Goal: Information Seeking & Learning: Find specific fact

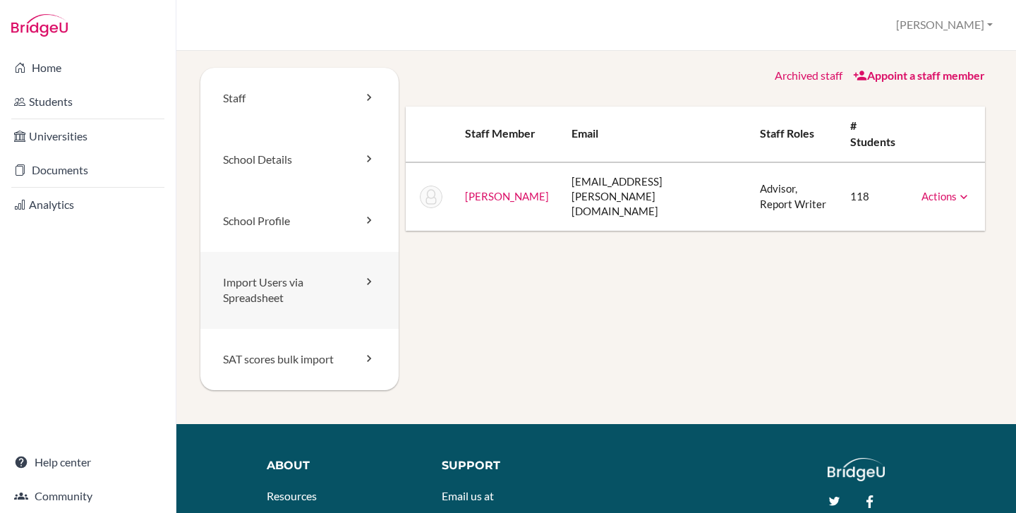
click at [282, 282] on link "Import Users via Spreadsheet" at bounding box center [299, 291] width 198 height 78
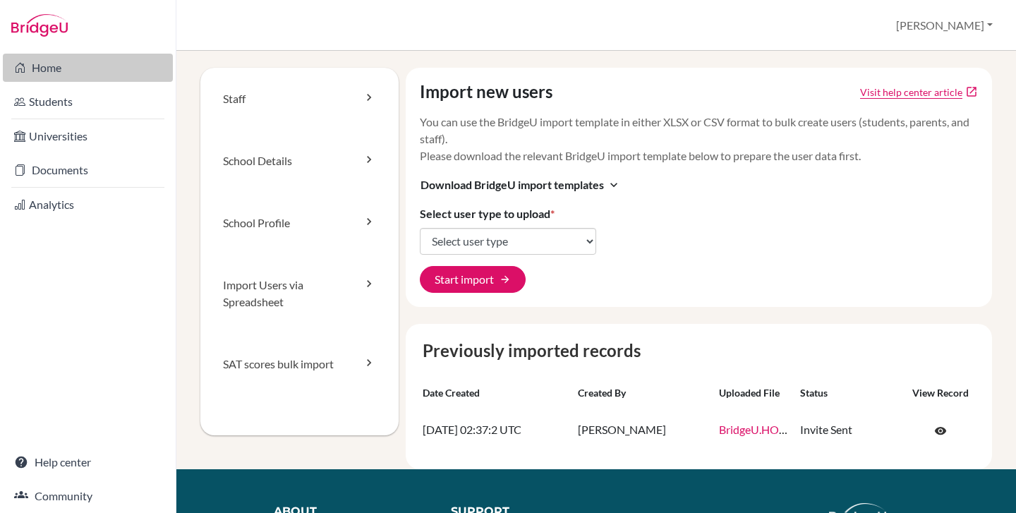
click at [64, 77] on link "Home" at bounding box center [88, 68] width 170 height 28
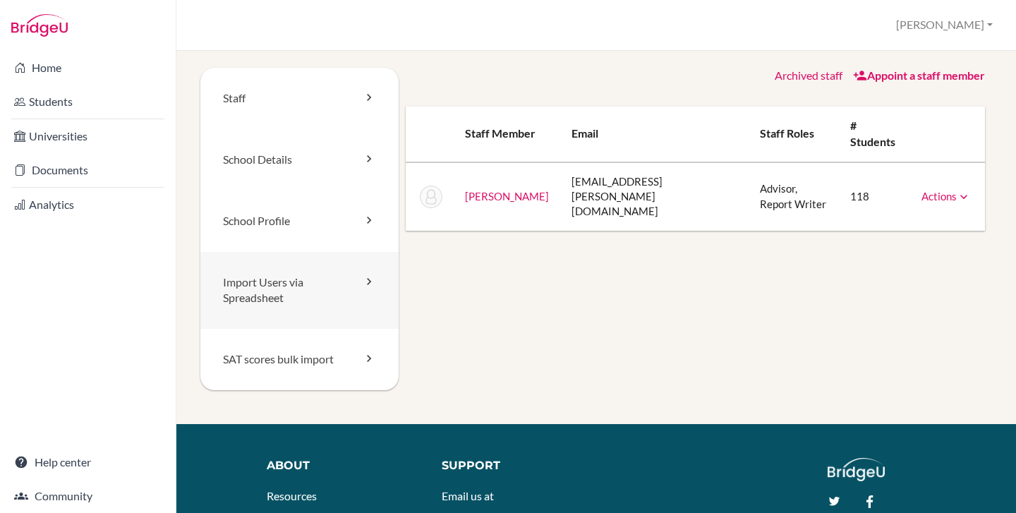
click at [339, 289] on link "Import Users via Spreadsheet" at bounding box center [299, 291] width 198 height 78
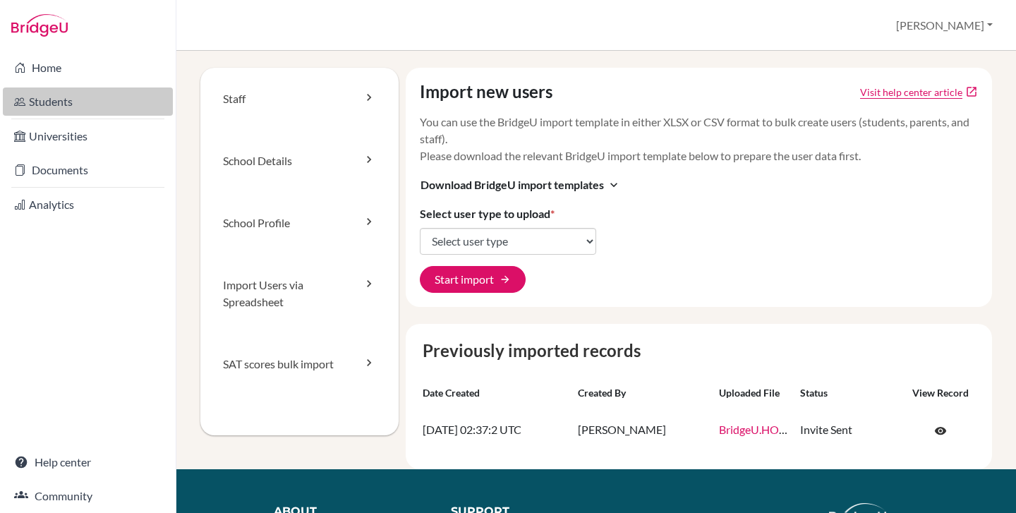
click at [59, 99] on link "Students" at bounding box center [88, 101] width 170 height 28
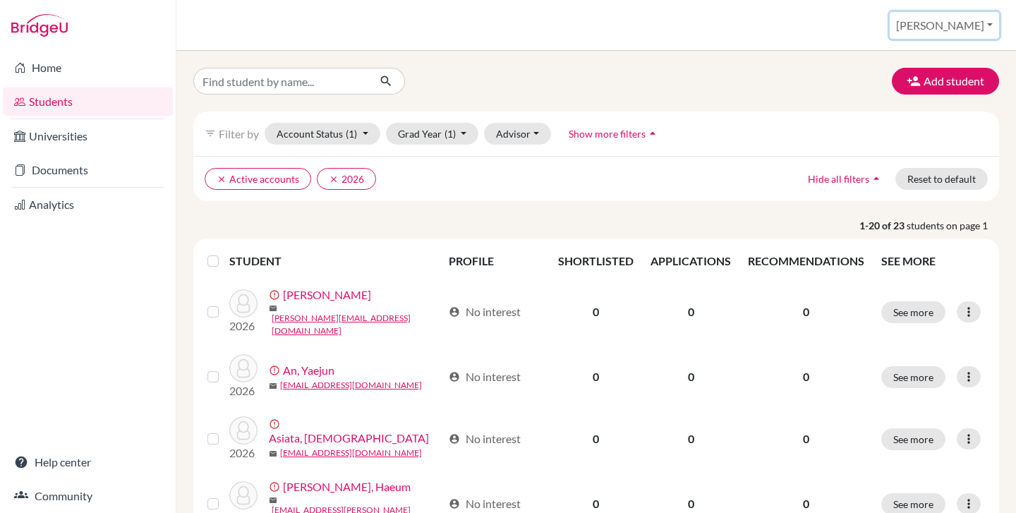
click at [950, 22] on button "[PERSON_NAME]" at bounding box center [944, 25] width 109 height 27
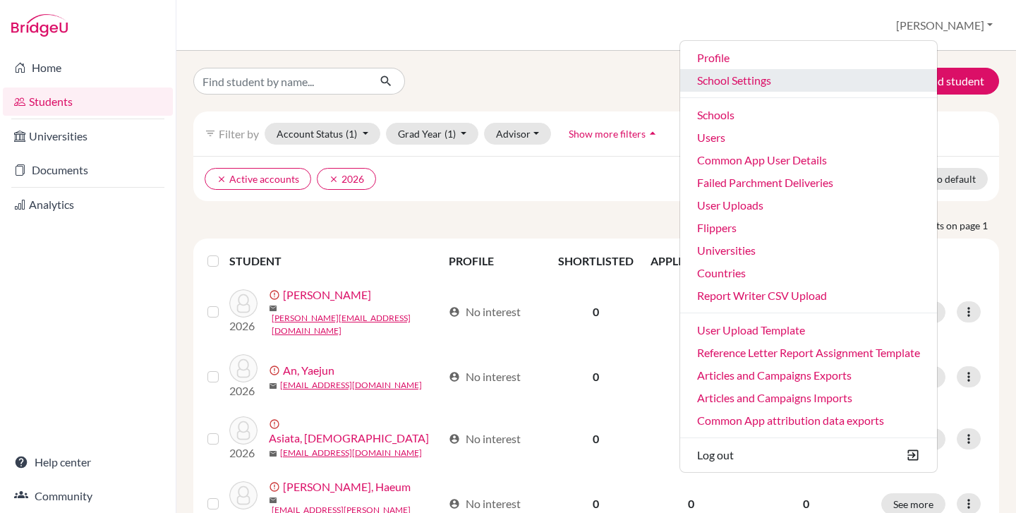
click at [810, 76] on link "School Settings" at bounding box center [808, 80] width 257 height 23
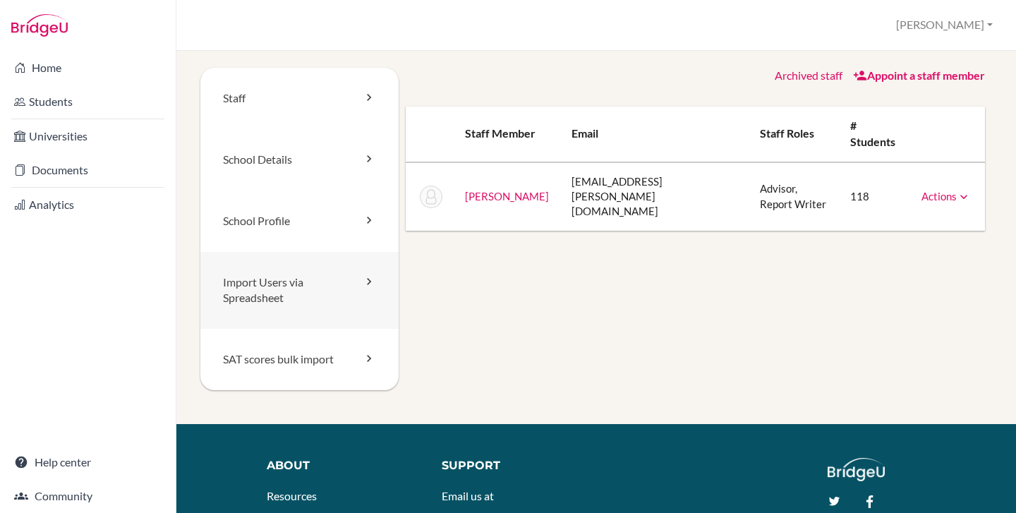
click at [253, 296] on link "Import Users via Spreadsheet" at bounding box center [299, 291] width 198 height 78
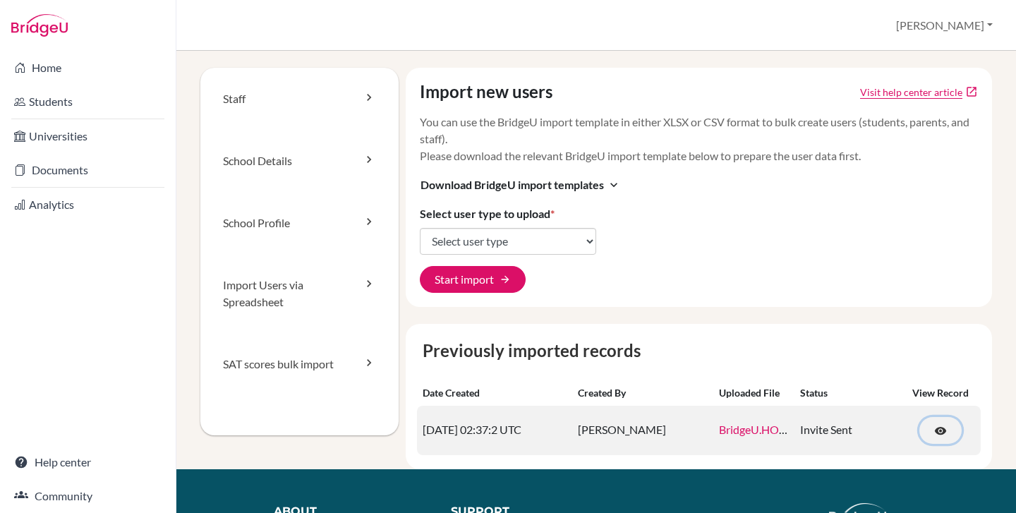
click at [934, 429] on span "visibility" at bounding box center [940, 431] width 13 height 13
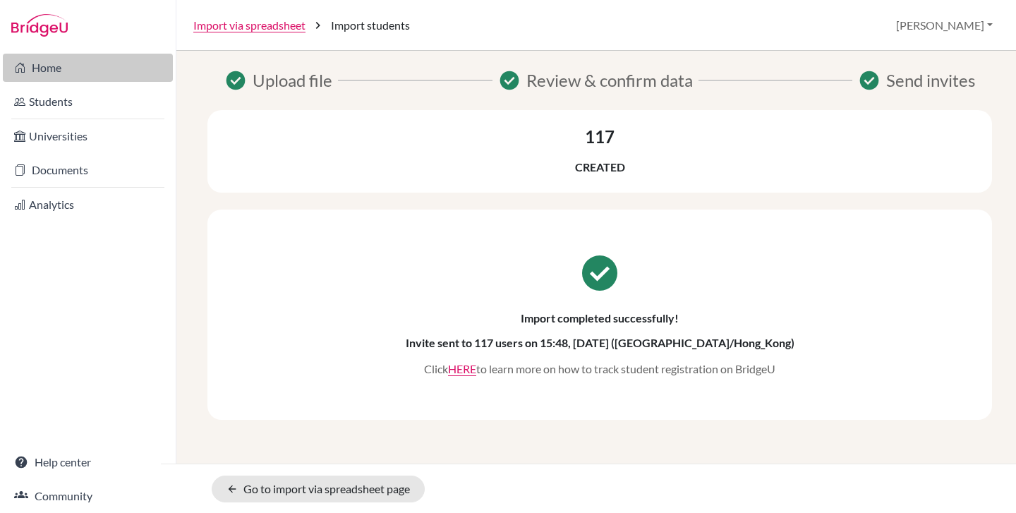
click at [49, 78] on link "Home" at bounding box center [88, 68] width 170 height 28
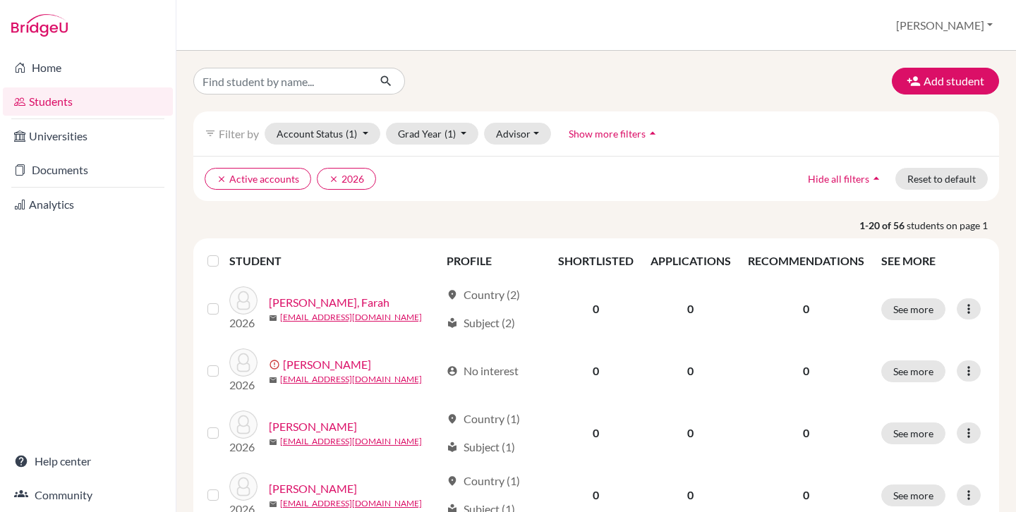
click at [224, 253] on label at bounding box center [224, 253] width 0 height 0
click at [0, 0] on input "checkbox" at bounding box center [0, 0] width 0 height 0
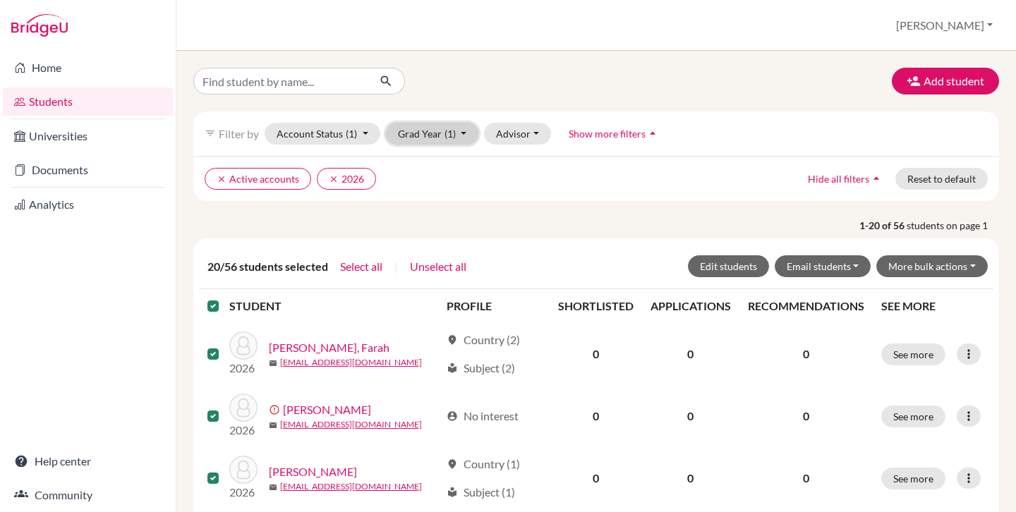
click at [418, 135] on button "Grad Year (1)" at bounding box center [432, 134] width 93 height 22
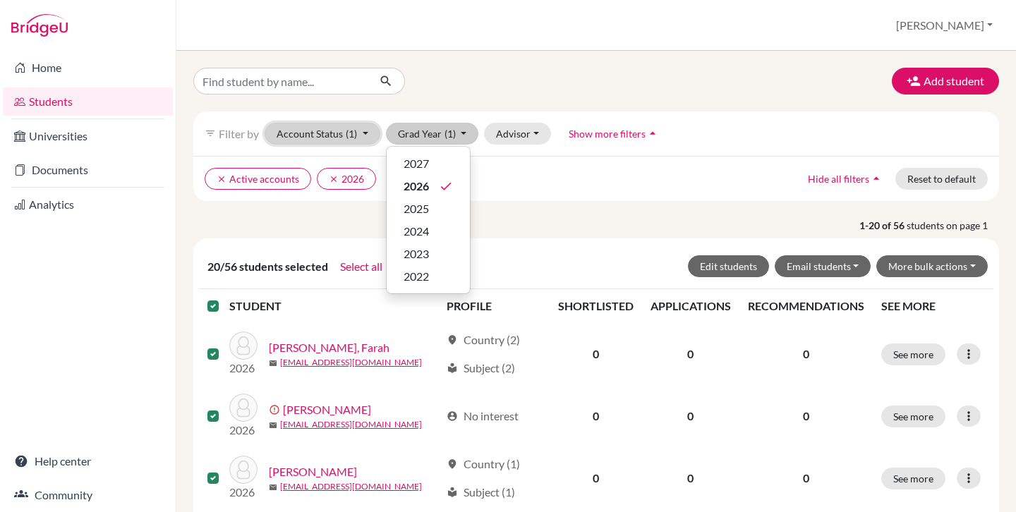
click at [338, 133] on button "Account Status (1)" at bounding box center [323, 134] width 116 height 22
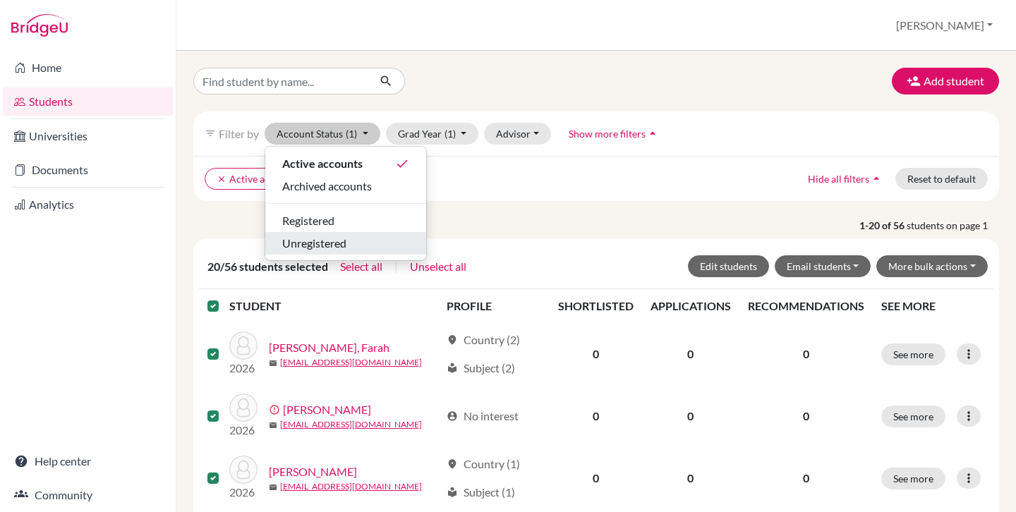
click at [351, 243] on div "Unregistered" at bounding box center [345, 243] width 127 height 17
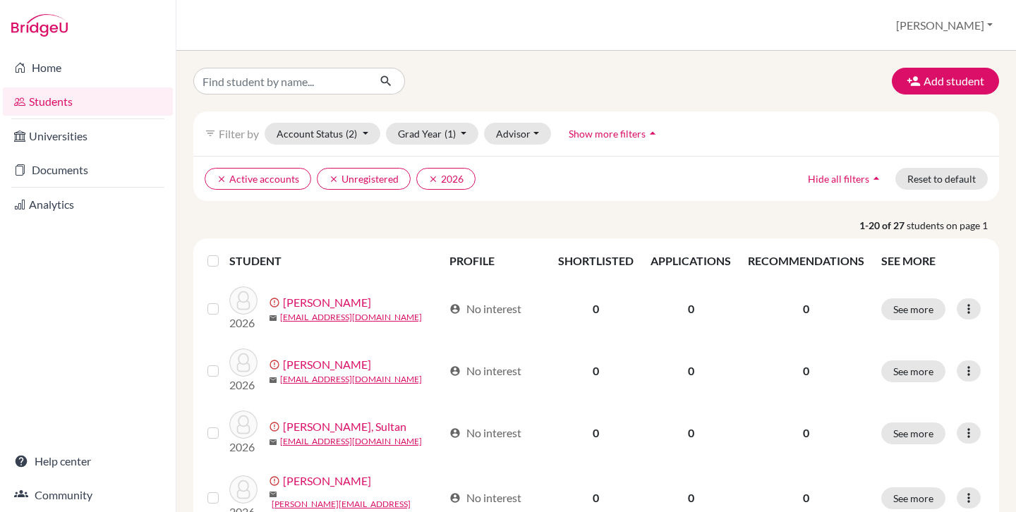
click at [224, 253] on label at bounding box center [224, 253] width 0 height 0
click at [0, 0] on input "checkbox" at bounding box center [0, 0] width 0 height 0
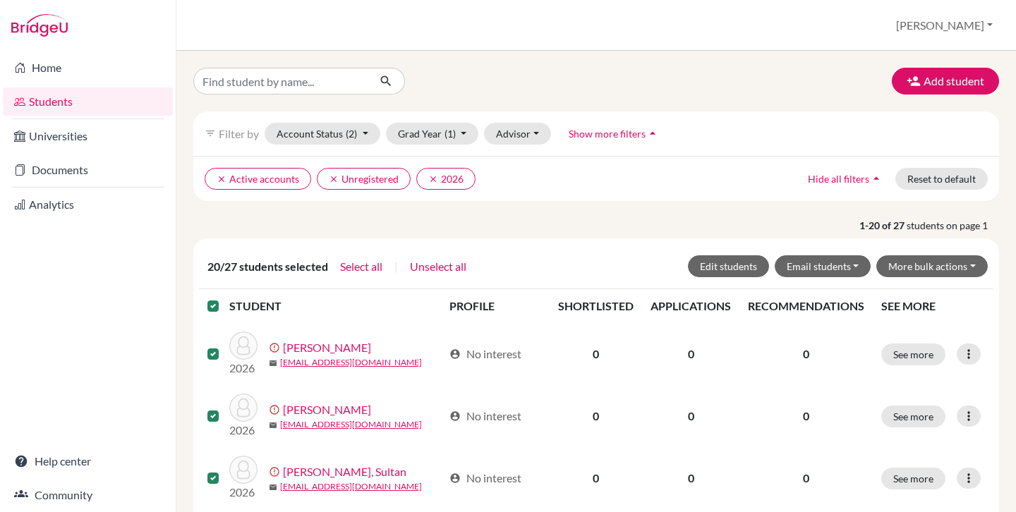
click at [224, 298] on label at bounding box center [224, 298] width 0 height 0
click at [0, 0] on input "checkbox" at bounding box center [0, 0] width 0 height 0
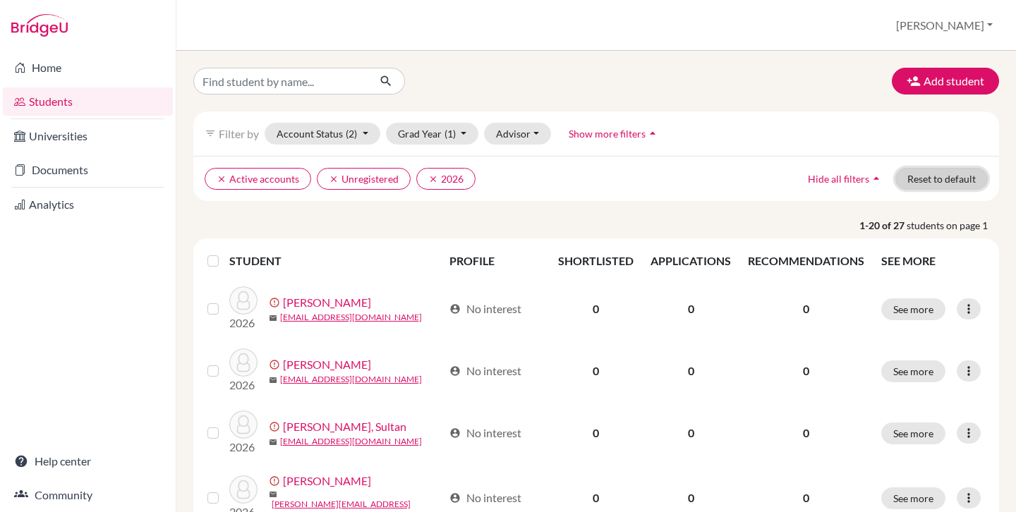
click at [937, 174] on button "Reset to default" at bounding box center [941, 179] width 92 height 22
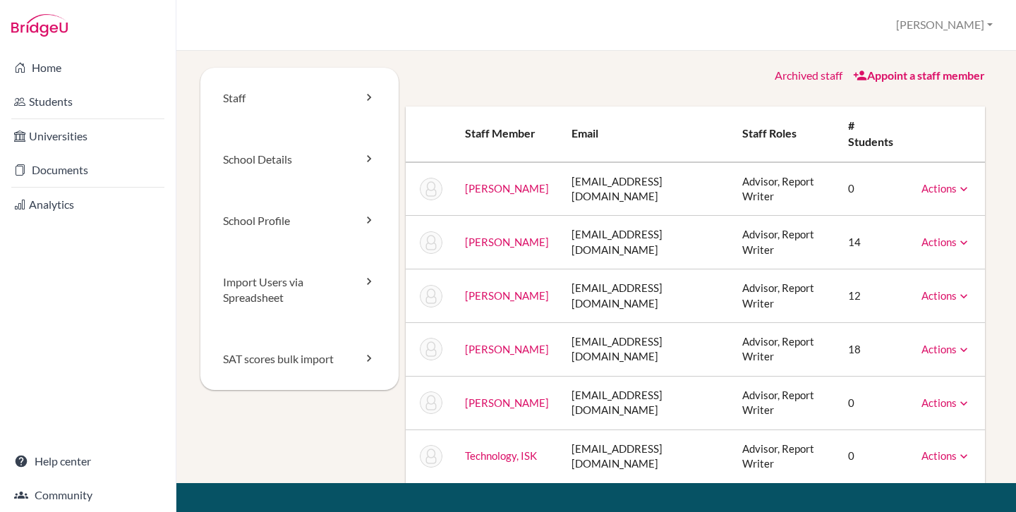
drag, startPoint x: 534, startPoint y: 308, endPoint x: 461, endPoint y: 310, distance: 73.4
click at [461, 323] on td "[PERSON_NAME]" at bounding box center [507, 350] width 107 height 54
copy link "[PERSON_NAME]"
drag, startPoint x: 545, startPoint y: 263, endPoint x: 456, endPoint y: 264, distance: 89.6
click at [456, 270] on td "[PERSON_NAME]" at bounding box center [507, 297] width 107 height 54
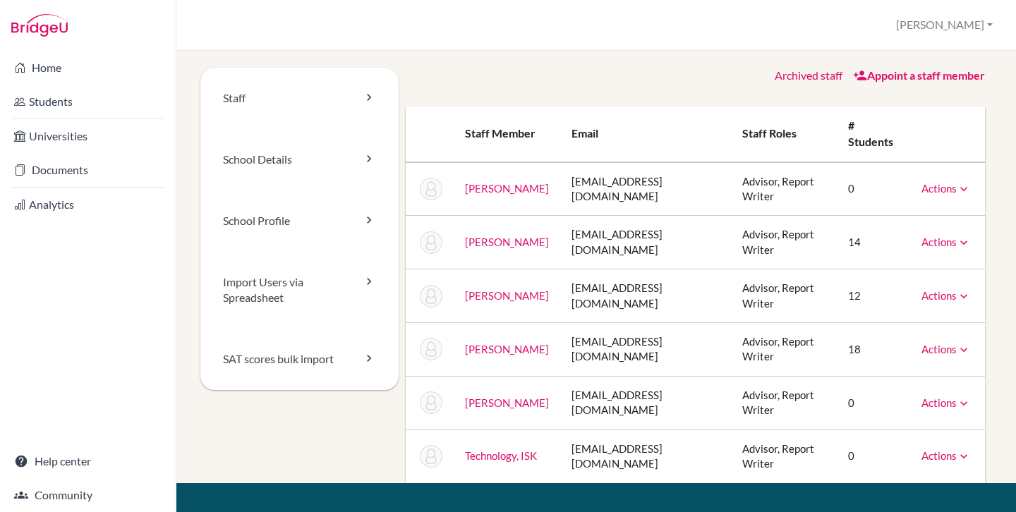
copy link "[PERSON_NAME]"
click at [615, 323] on td "[EMAIL_ADDRESS][DOMAIN_NAME]" at bounding box center [645, 350] width 171 height 54
click at [615, 323] on td "eneace@iskr.org" at bounding box center [645, 350] width 171 height 54
copy tr "eneace@iskr.org"
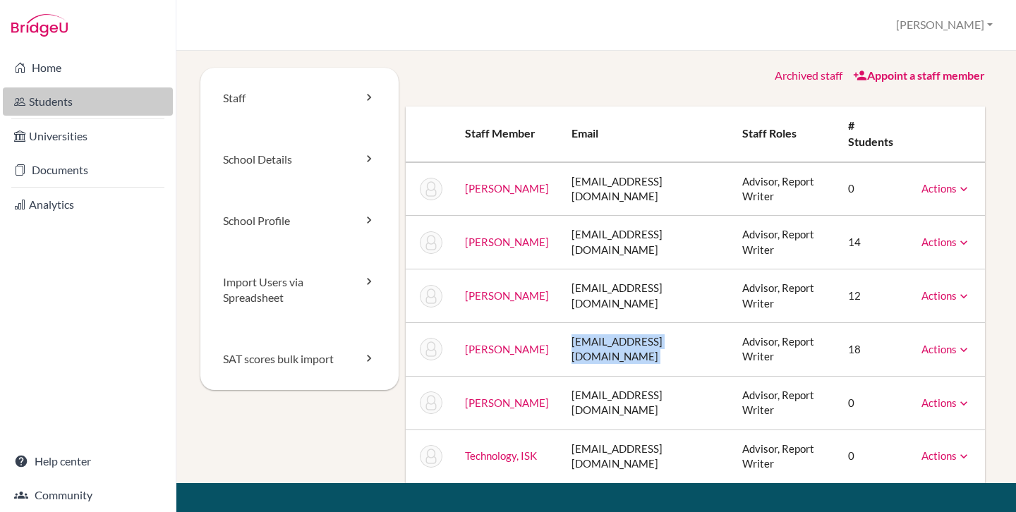
click at [78, 100] on link "Students" at bounding box center [88, 101] width 170 height 28
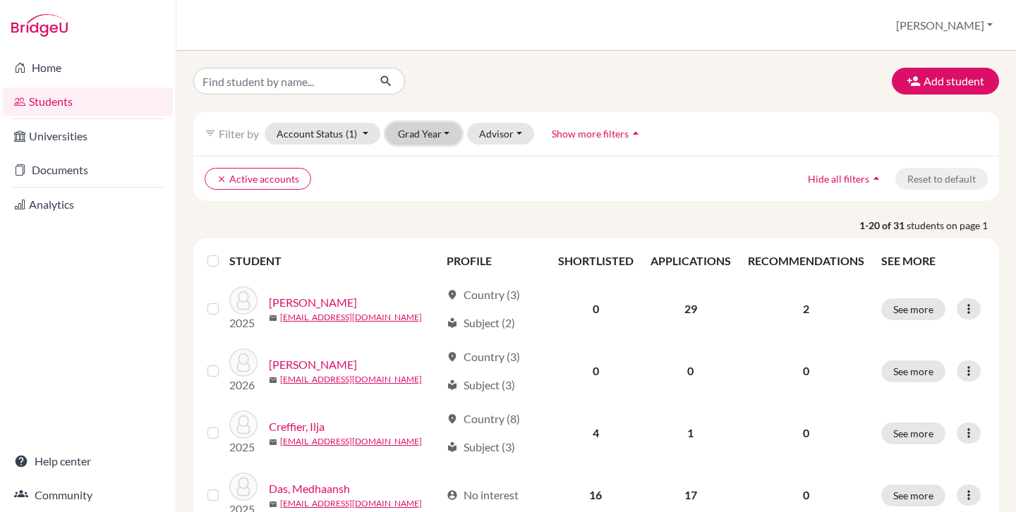
click at [415, 134] on button "Grad Year" at bounding box center [424, 134] width 76 height 22
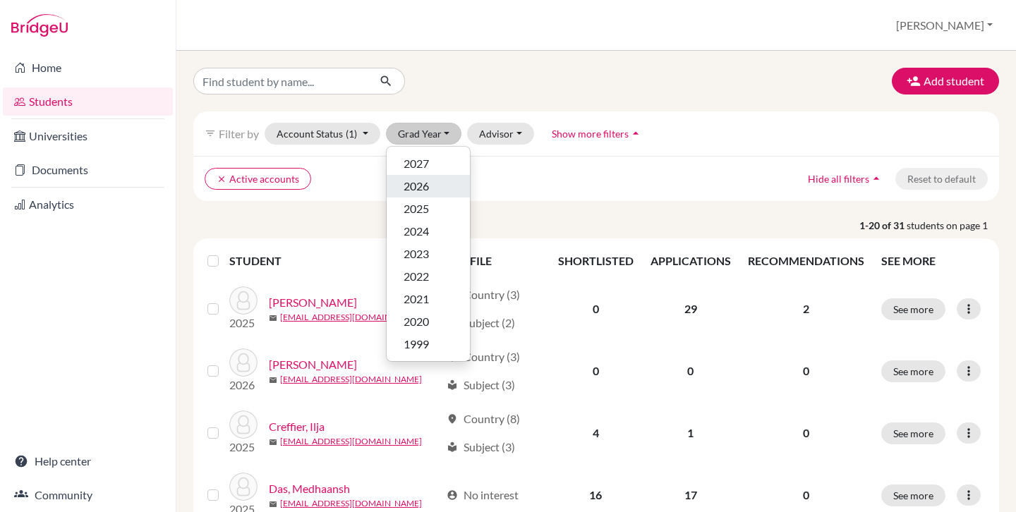
click at [430, 196] on button "2026" at bounding box center [428, 186] width 83 height 23
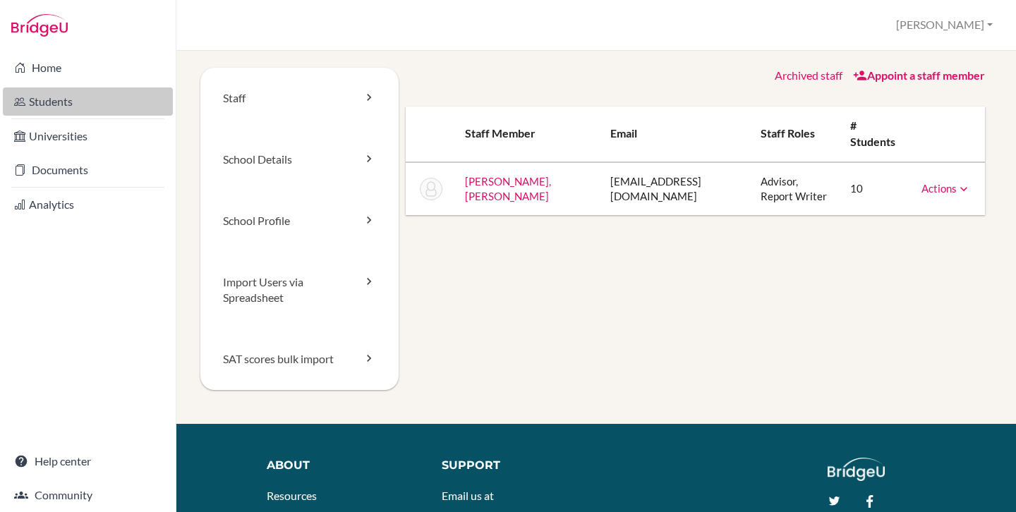
click at [90, 106] on link "Students" at bounding box center [88, 101] width 170 height 28
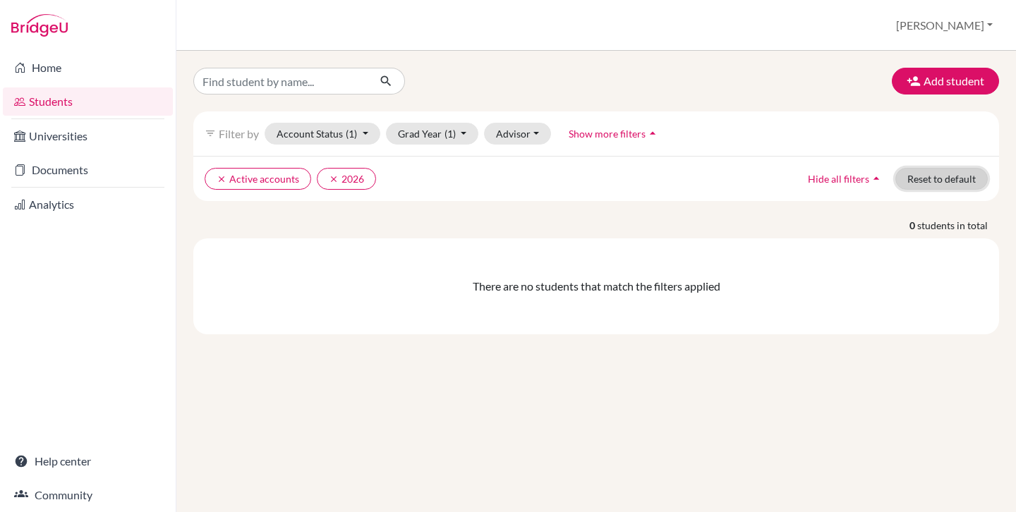
click at [955, 184] on button "Reset to default" at bounding box center [941, 179] width 92 height 22
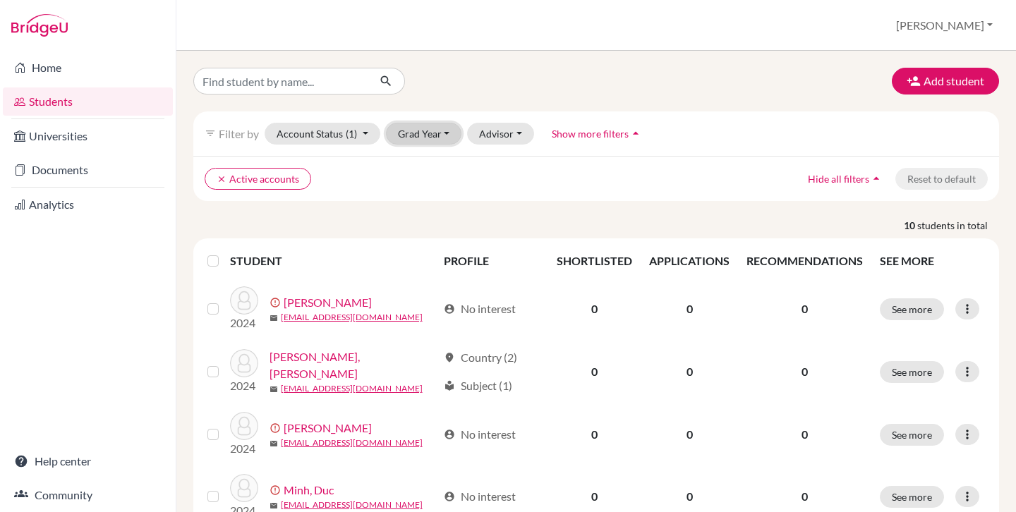
click at [423, 134] on button "Grad Year" at bounding box center [424, 134] width 76 height 22
click at [423, 131] on button "Grad Year" at bounding box center [424, 134] width 76 height 22
click at [445, 102] on div "Add student filter_list Filter by Account Status (1) Active accounts done Archi…" at bounding box center [596, 487] width 806 height 838
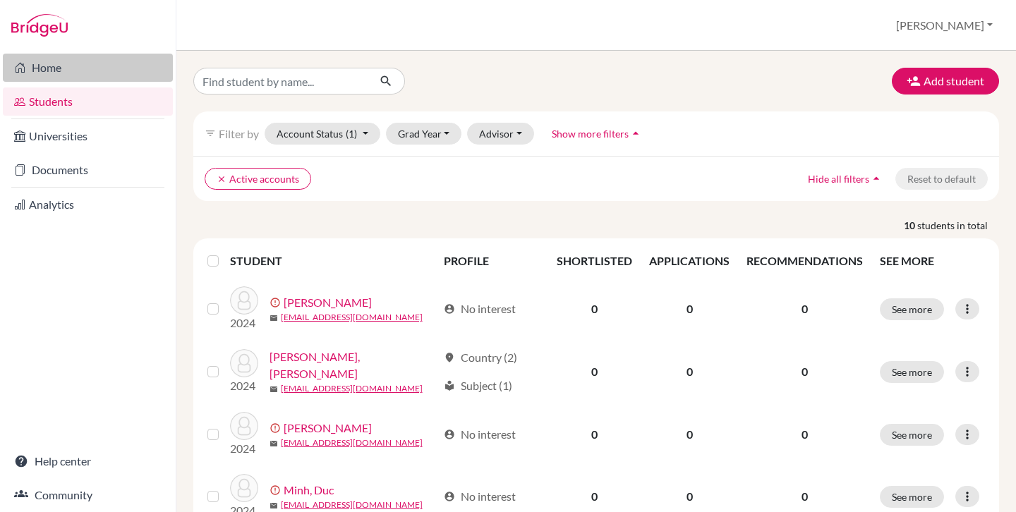
click at [97, 80] on link "Home" at bounding box center [88, 68] width 170 height 28
